Goal: Task Accomplishment & Management: Use online tool/utility

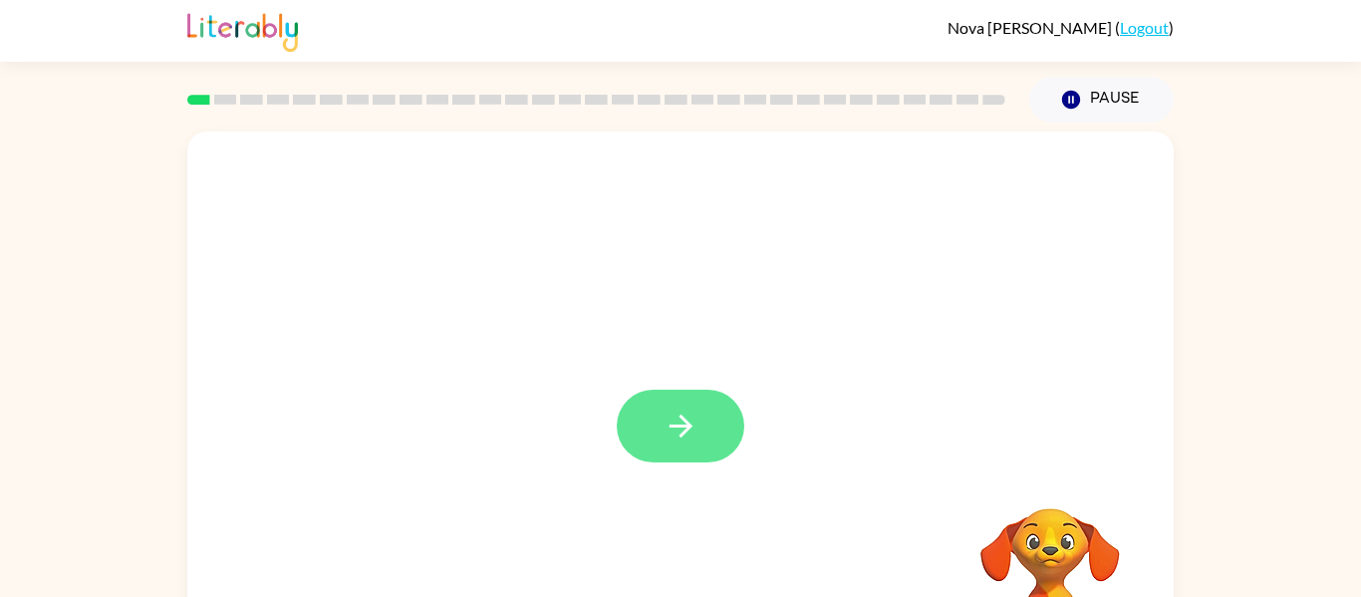
click at [665, 422] on icon "button" at bounding box center [681, 426] width 35 height 35
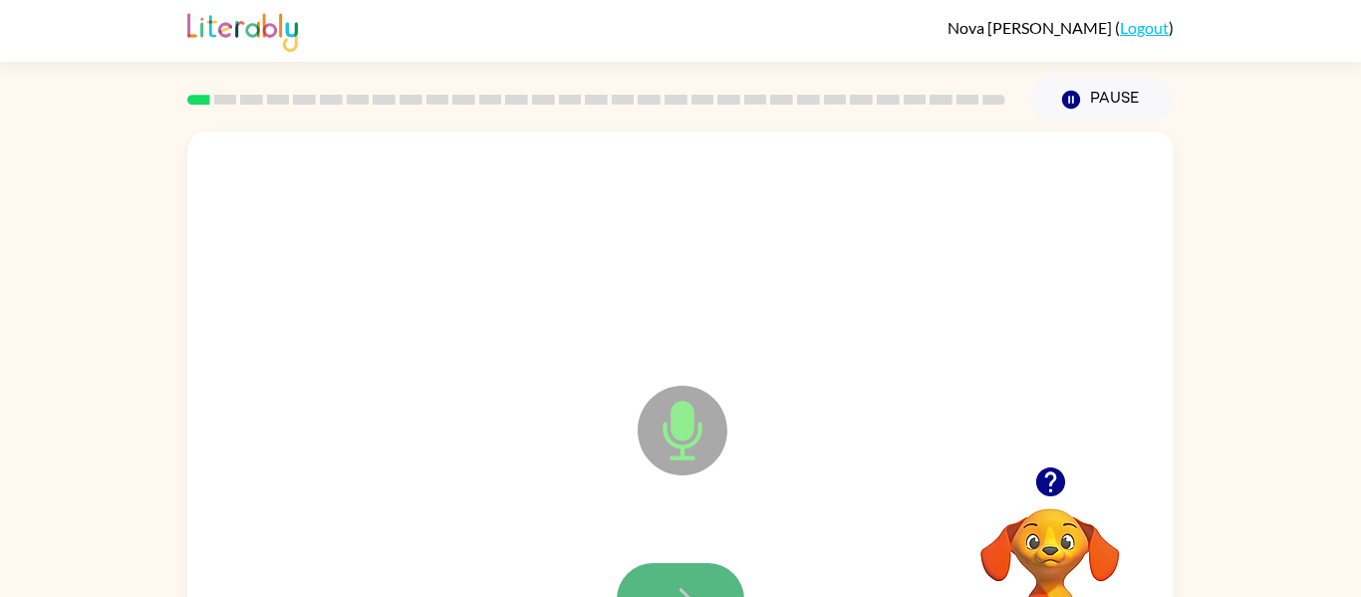
click at [683, 579] on button "button" at bounding box center [681, 599] width 128 height 73
click at [710, 569] on button "button" at bounding box center [681, 599] width 128 height 73
click at [707, 591] on button "button" at bounding box center [681, 599] width 128 height 73
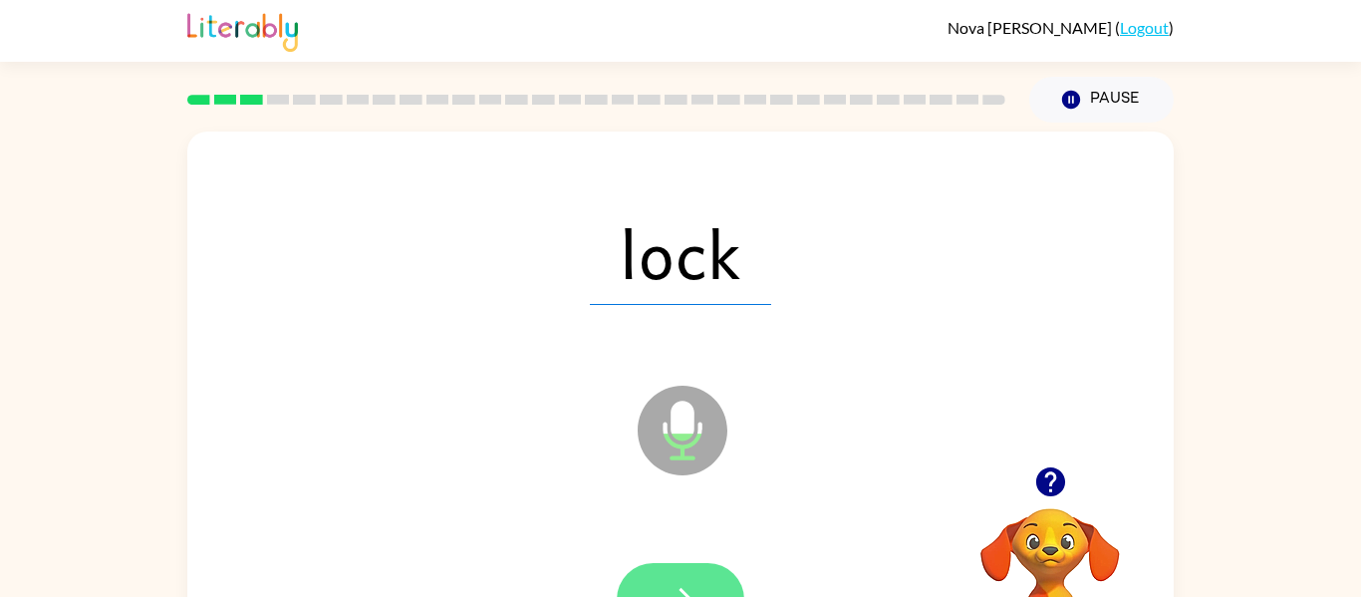
click at [693, 580] on button "button" at bounding box center [681, 599] width 128 height 73
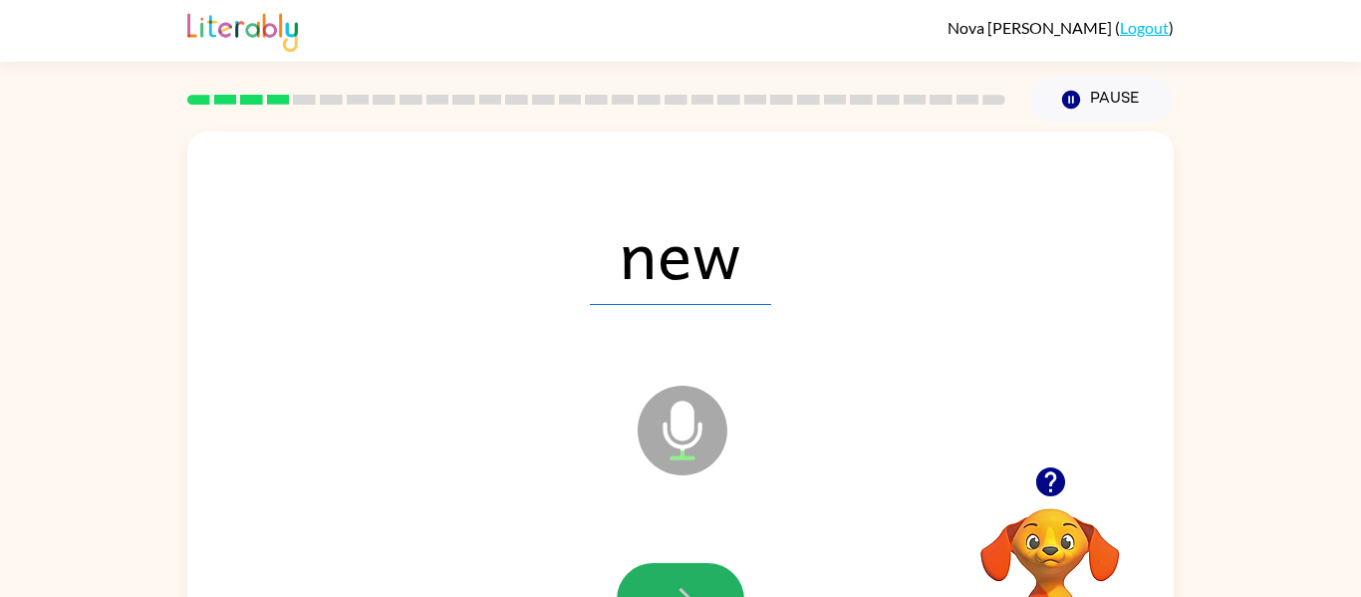
click at [693, 580] on button "button" at bounding box center [681, 599] width 128 height 73
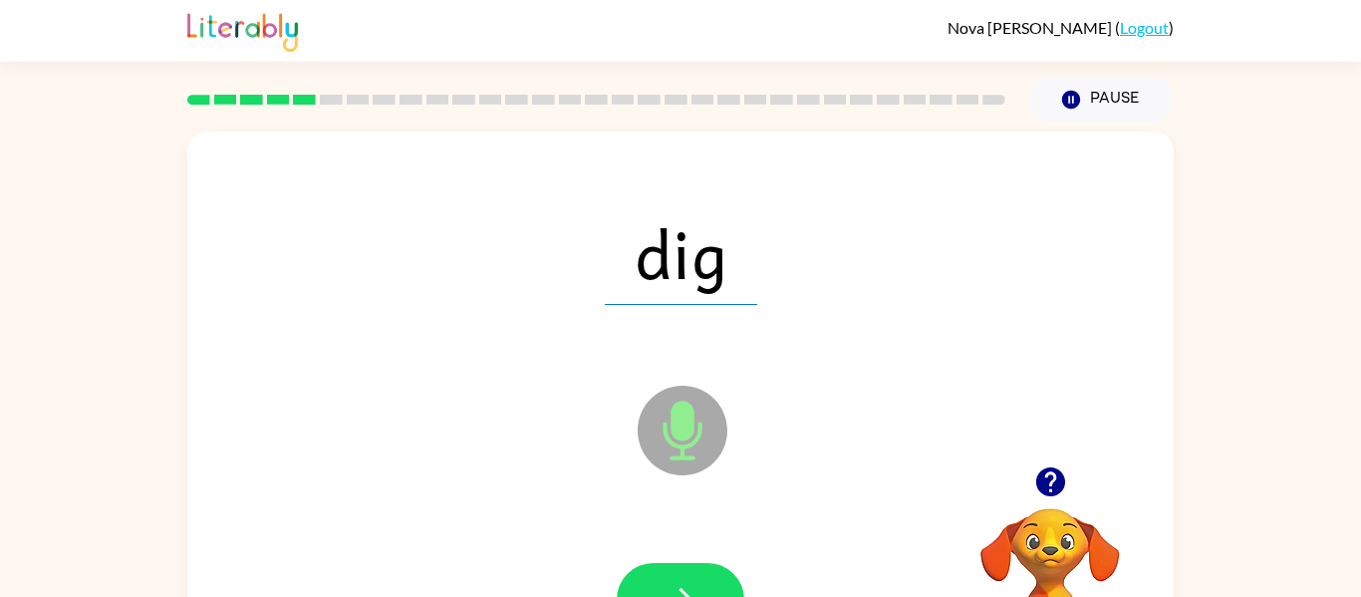
click at [693, 580] on button "button" at bounding box center [681, 599] width 128 height 73
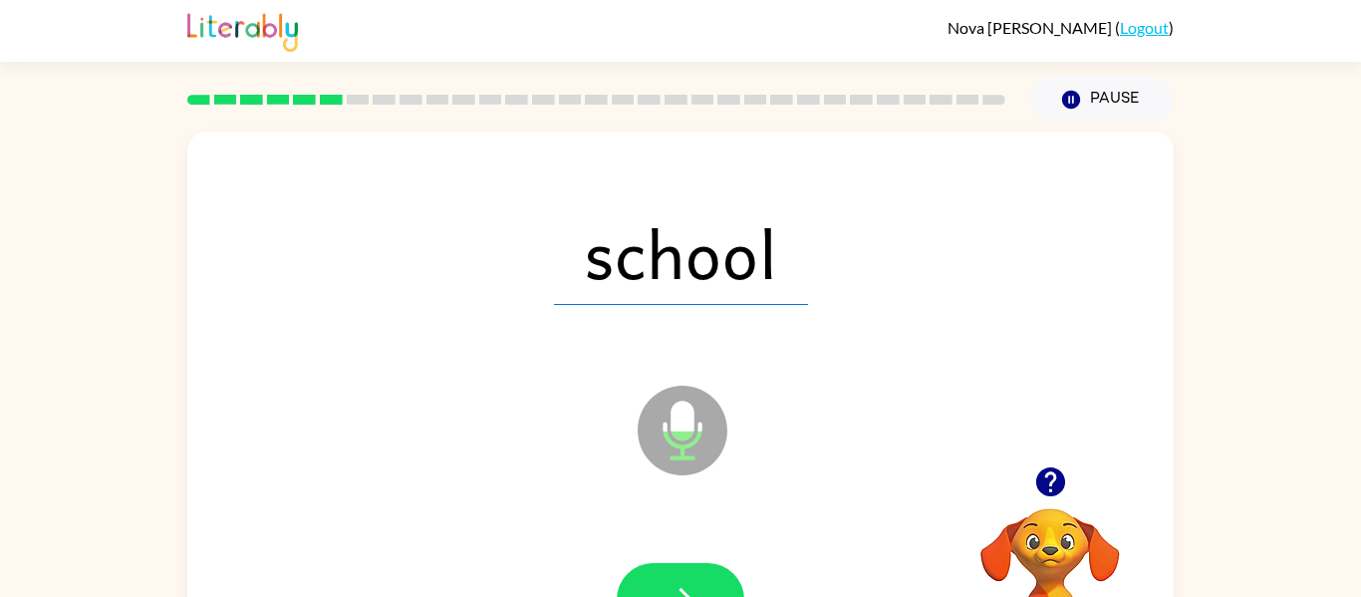
click at [693, 580] on button "button" at bounding box center [681, 599] width 128 height 73
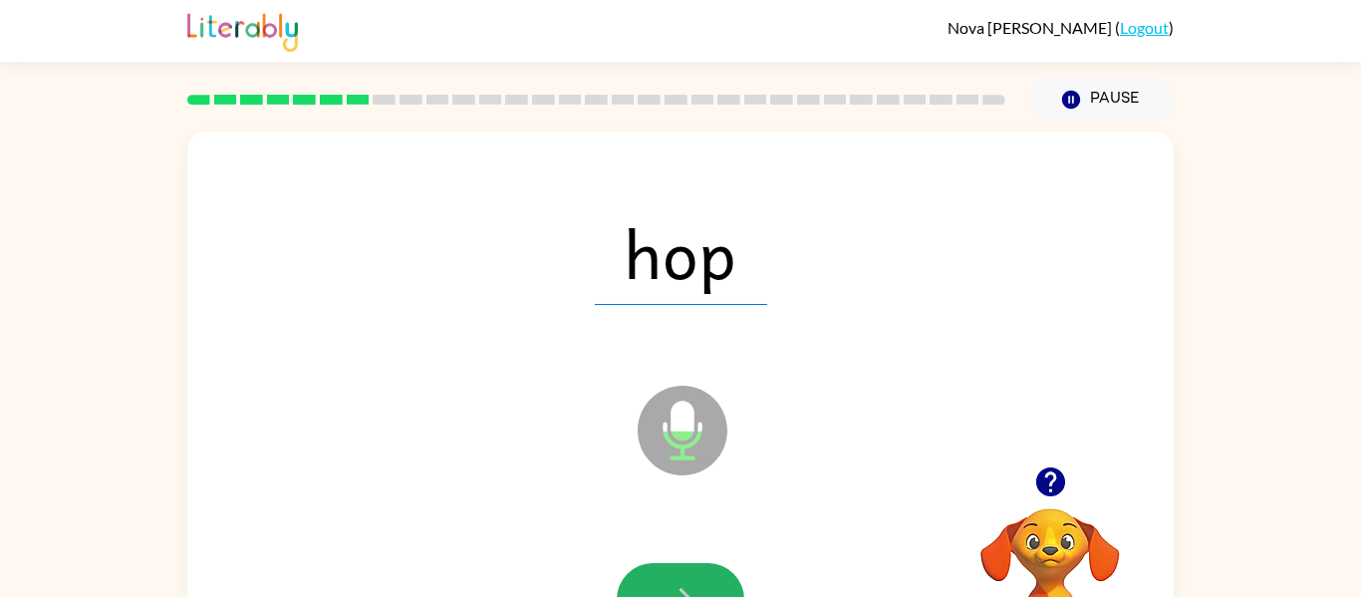
click at [693, 580] on button "button" at bounding box center [681, 599] width 128 height 73
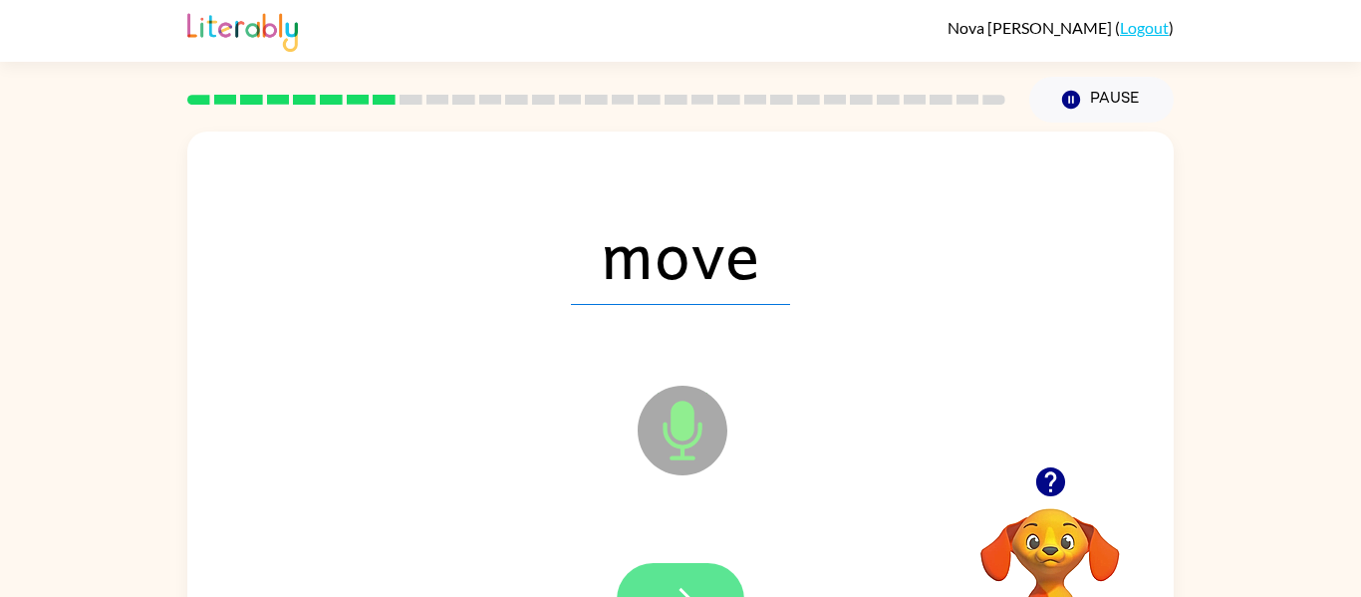
click at [700, 591] on button "button" at bounding box center [681, 599] width 128 height 73
click at [695, 595] on icon "button" at bounding box center [681, 599] width 35 height 35
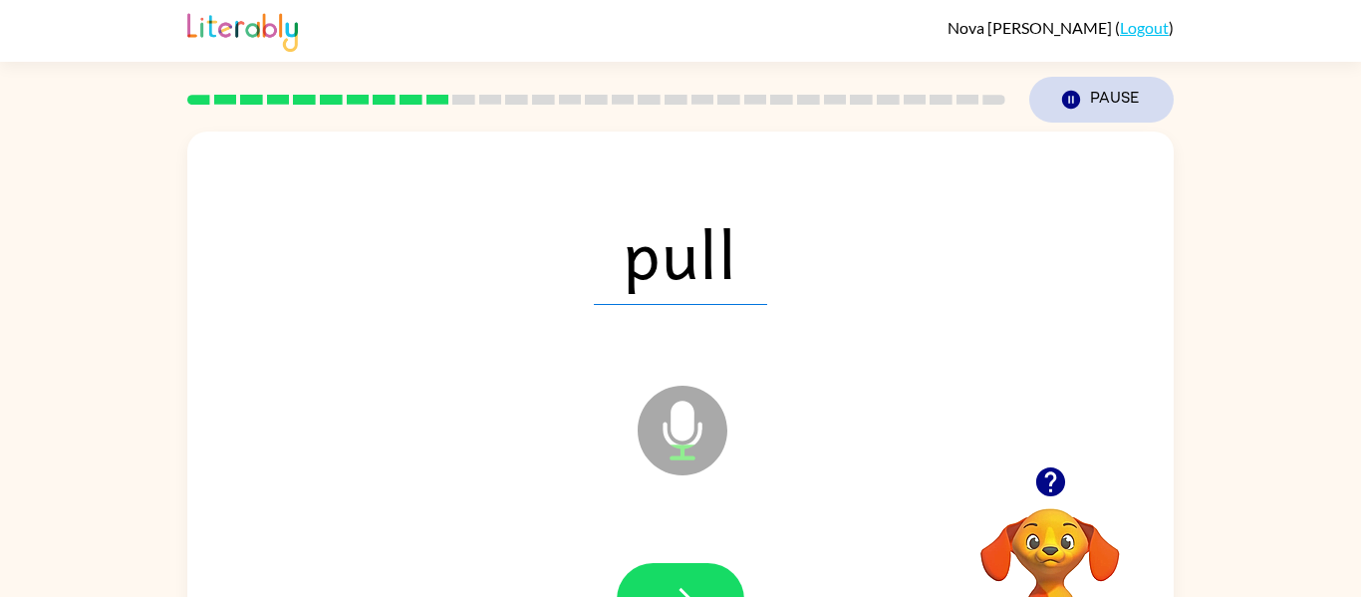
click at [1074, 96] on icon "button" at bounding box center [1071, 100] width 18 height 18
